Goal: Task Accomplishment & Management: Manage account settings

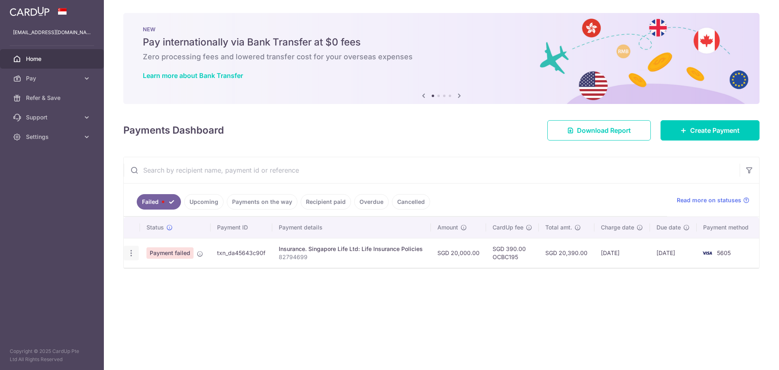
click at [129, 254] on icon "button" at bounding box center [131, 253] width 9 height 9
click at [148, 273] on span "Update payment" at bounding box center [174, 275] width 55 height 10
radio input "true"
type input "20,000.00"
type input "82794699"
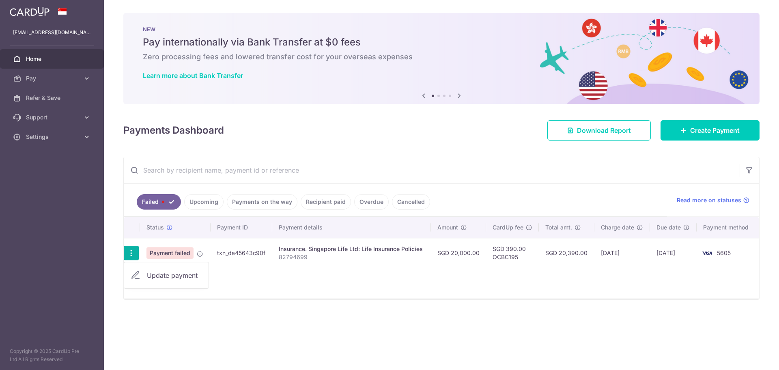
type input "OCBC195"
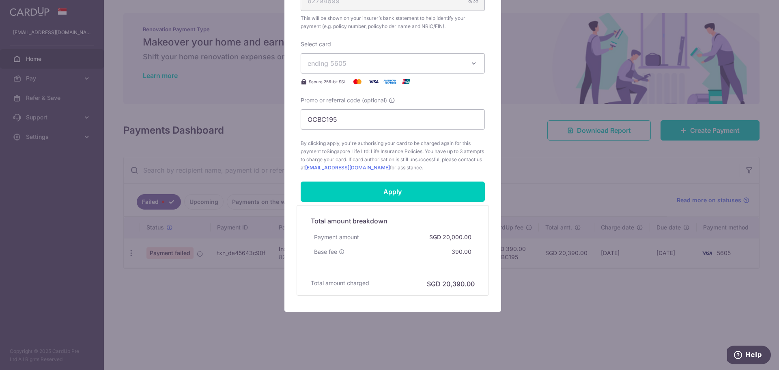
scroll to position [287, 0]
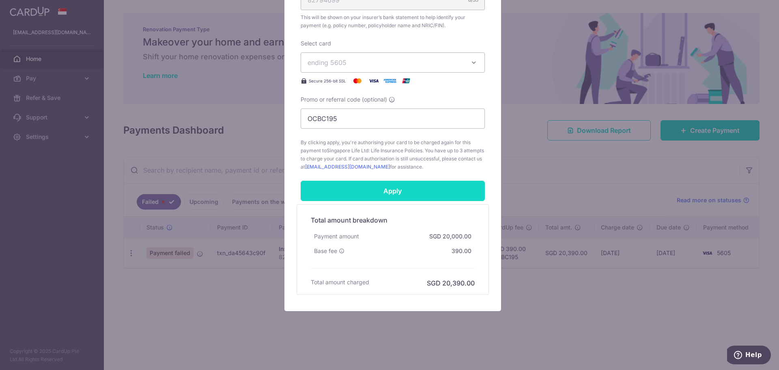
click at [429, 193] on input "Apply" at bounding box center [393, 191] width 184 height 20
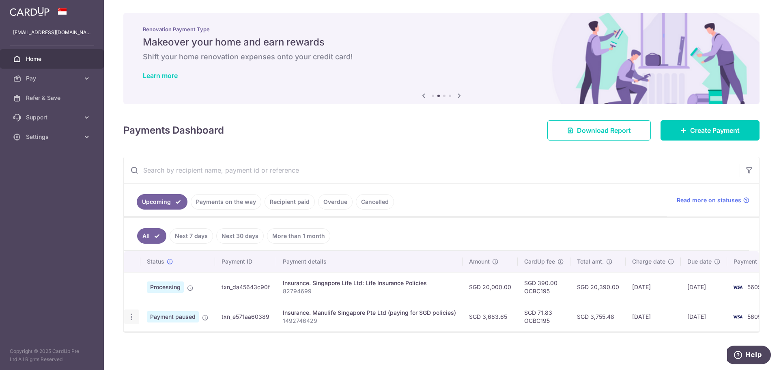
click at [129, 315] on icon "button" at bounding box center [131, 316] width 9 height 9
click at [148, 337] on span "Update payment" at bounding box center [174, 339] width 55 height 10
radio input "true"
type input "3,683.65"
type input "[DATE]"
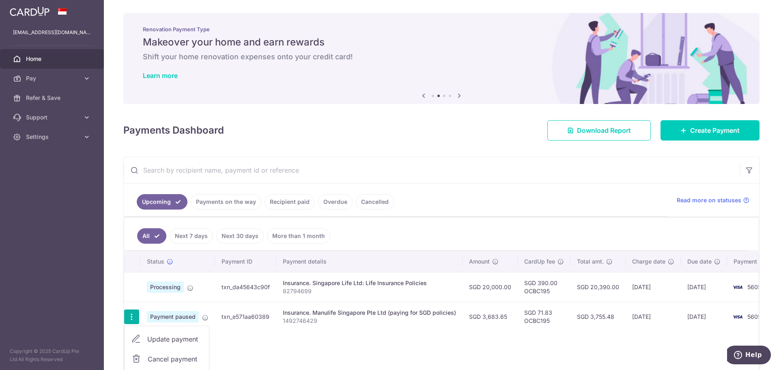
type input "1492746429"
type input "OCBC195"
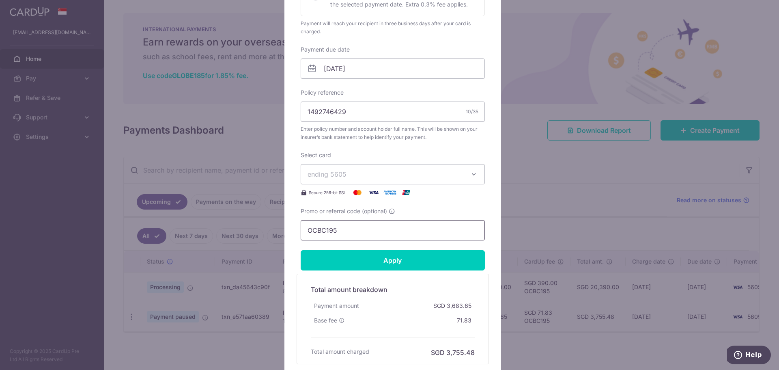
scroll to position [243, 0]
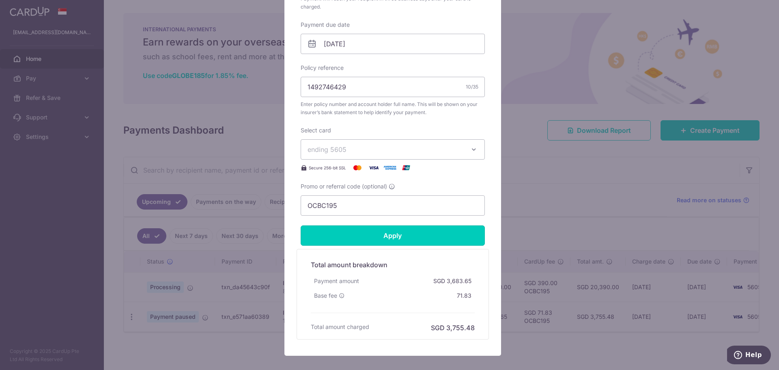
click at [364, 241] on input "Apply" at bounding box center [393, 235] width 184 height 20
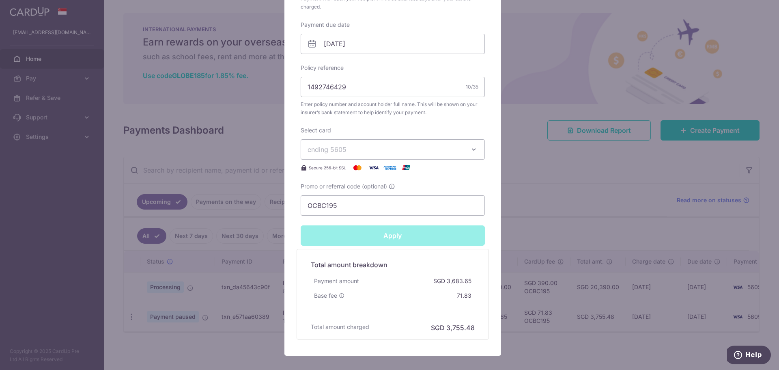
type input "Successfully Applied"
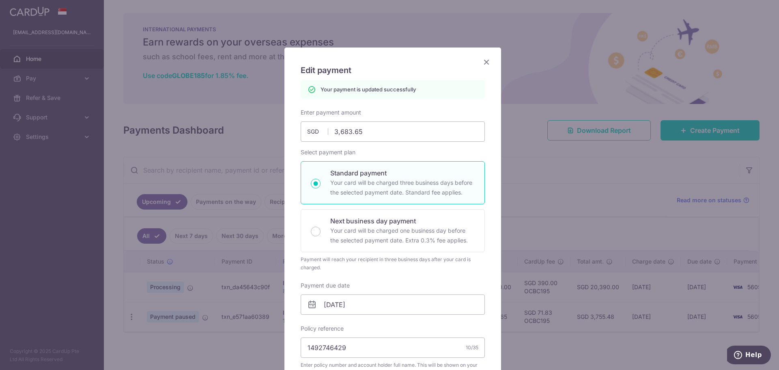
scroll to position [0, 0]
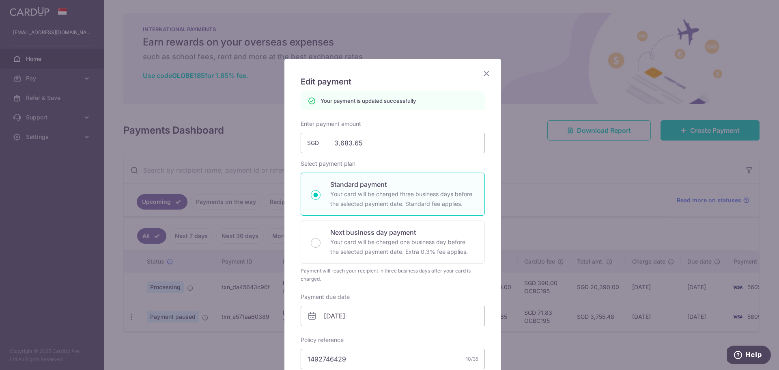
click at [485, 75] on icon "Close" at bounding box center [487, 73] width 10 height 10
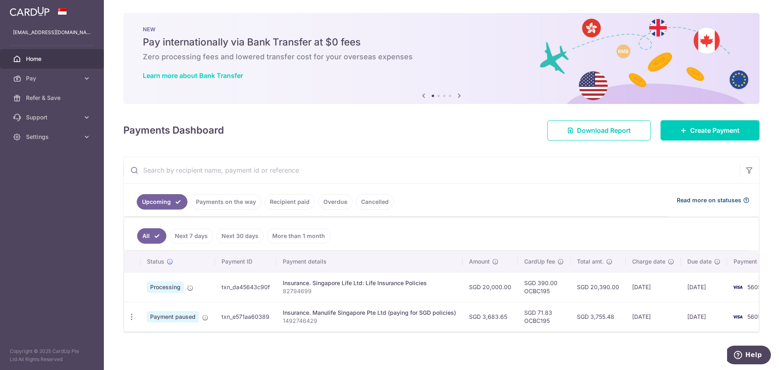
click at [700, 200] on span "Read more on statuses" at bounding box center [709, 200] width 65 height 8
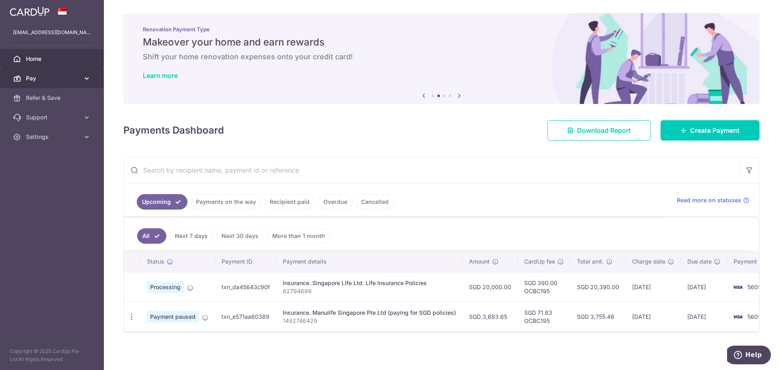
click at [87, 76] on icon at bounding box center [87, 78] width 8 height 8
click at [30, 58] on span "Home" at bounding box center [53, 59] width 54 height 8
